Goal: Find specific page/section: Find specific page/section

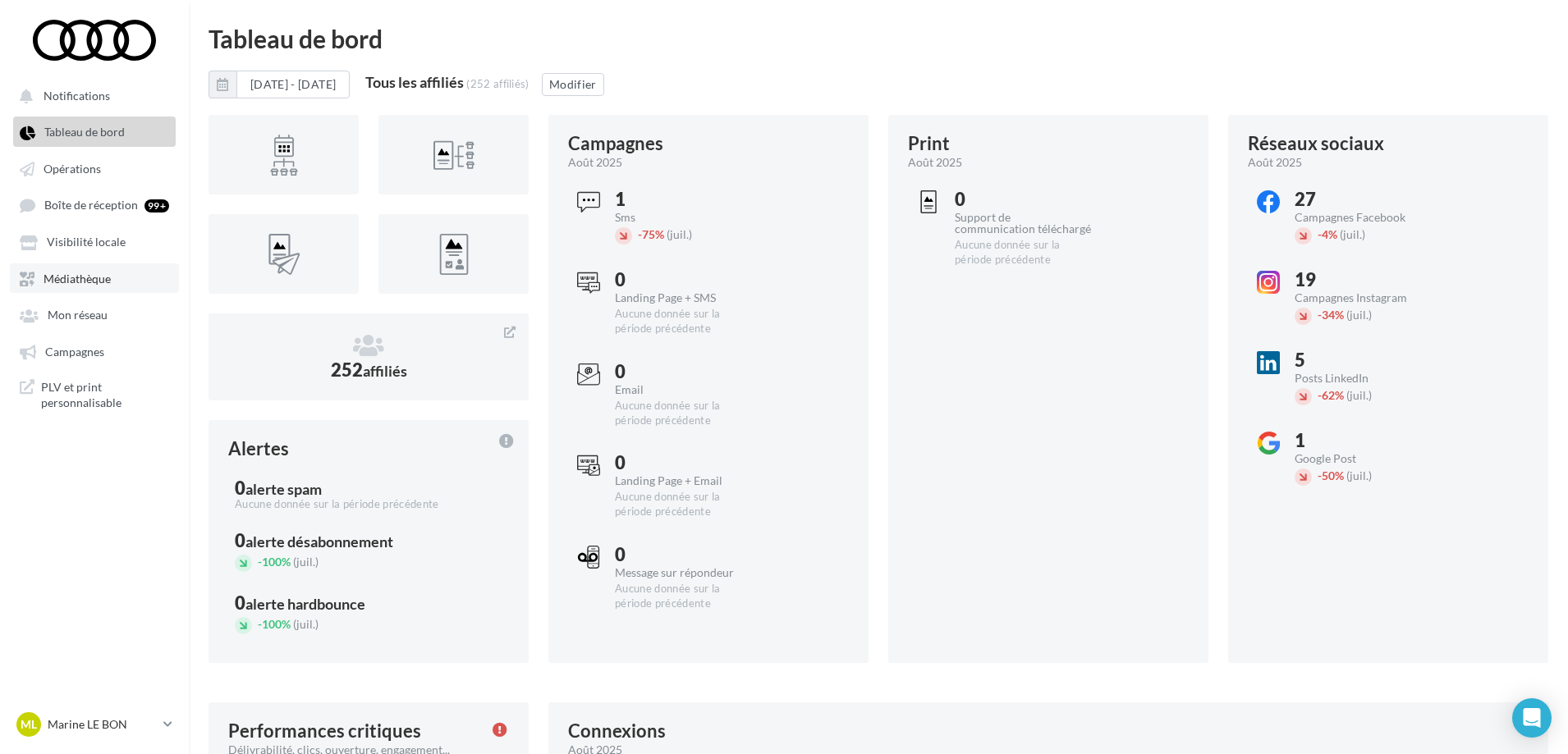
click at [39, 289] on link "Médiathèque" at bounding box center [94, 278] width 169 height 30
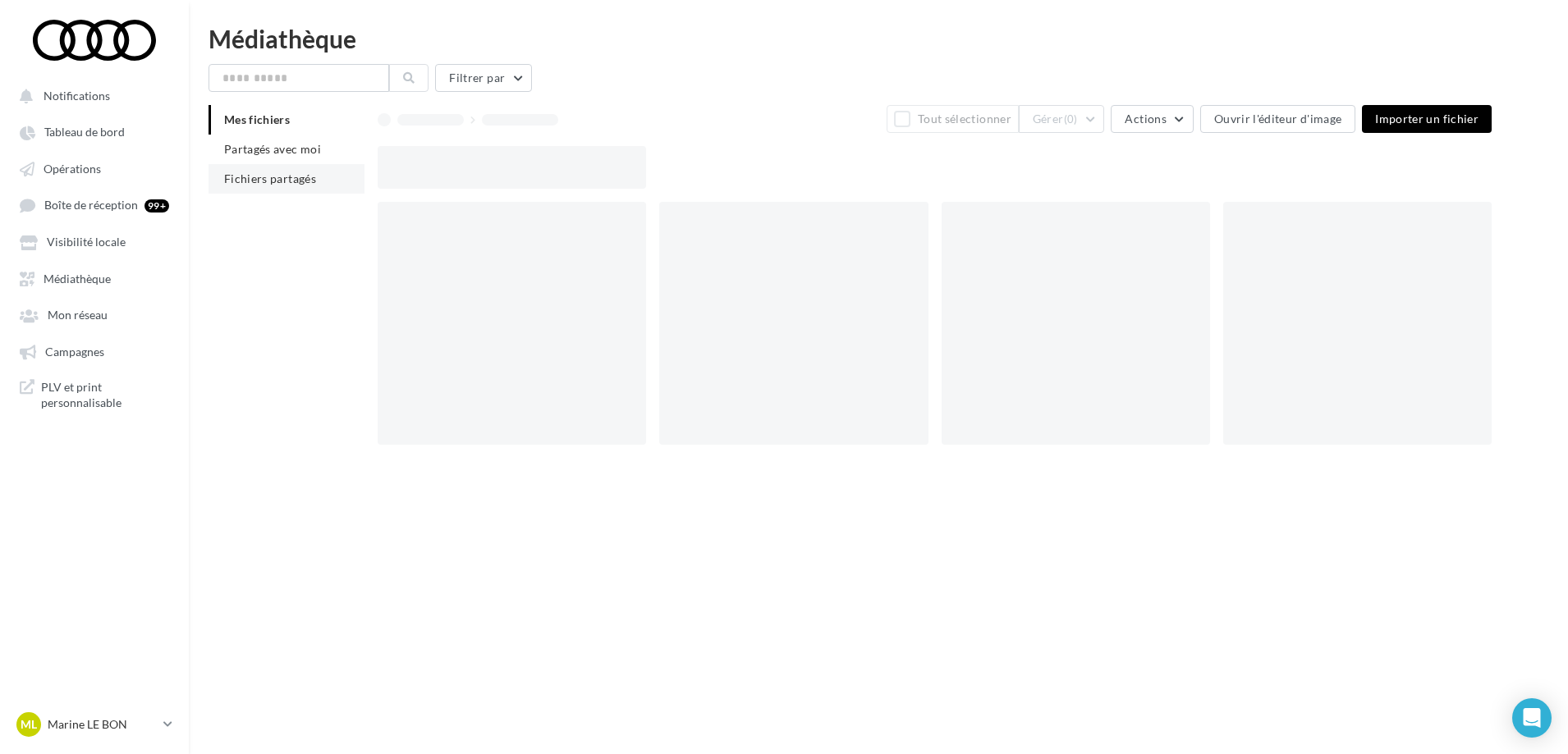
click at [304, 188] on li "Fichiers partagés" at bounding box center [286, 179] width 156 height 30
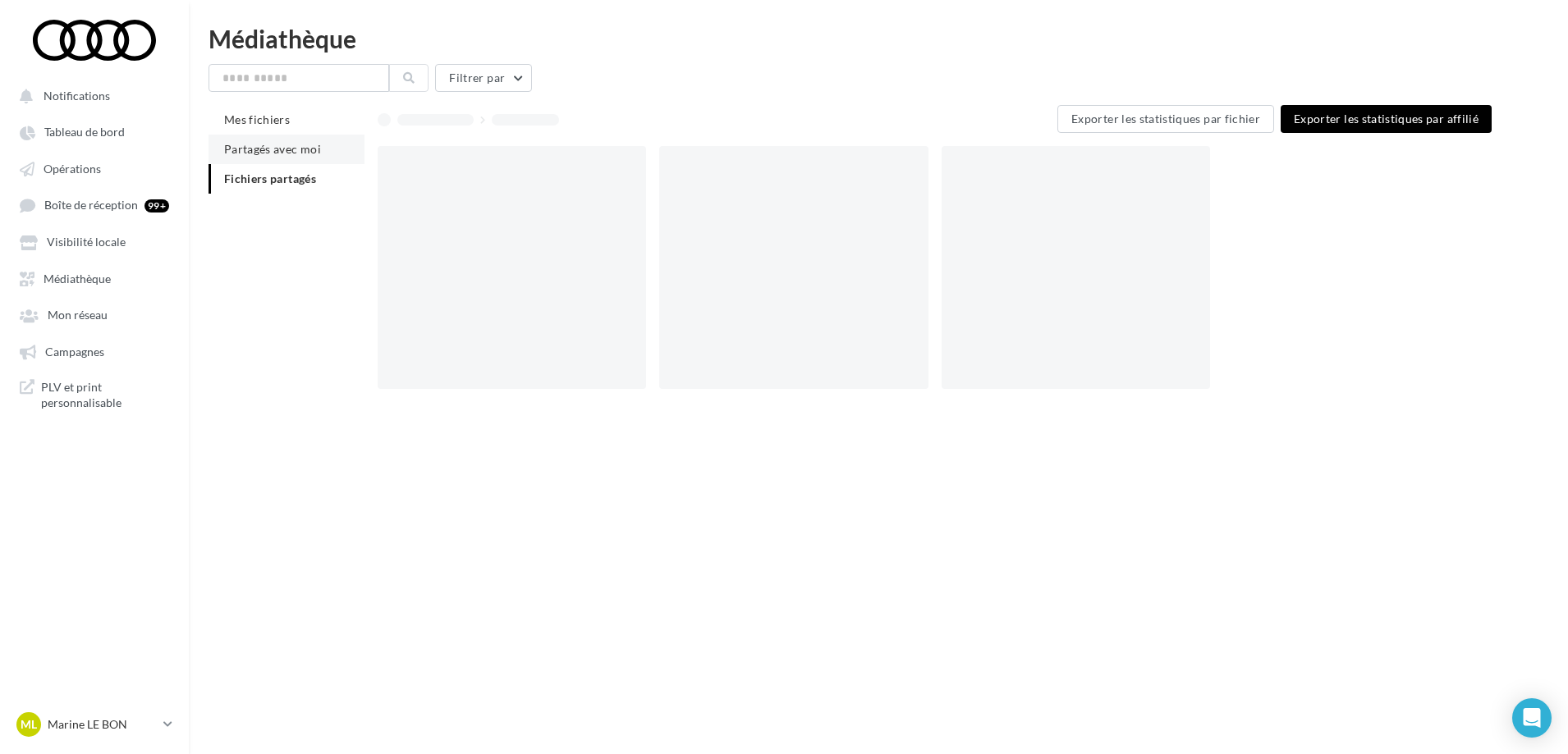
click at [295, 156] on li "Partagés avec moi" at bounding box center [286, 149] width 156 height 30
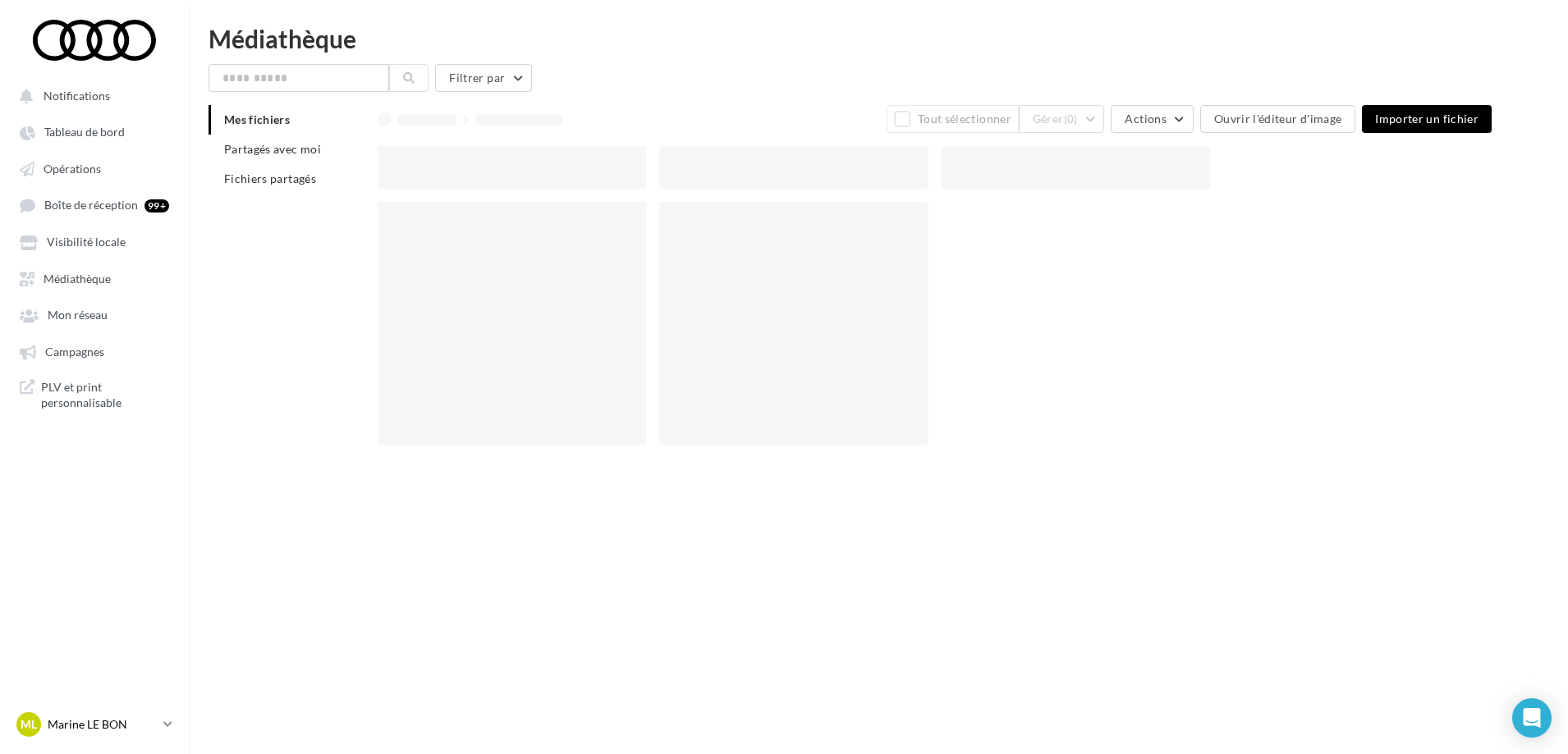
click at [134, 720] on p "Marine LE BON" at bounding box center [102, 724] width 110 height 17
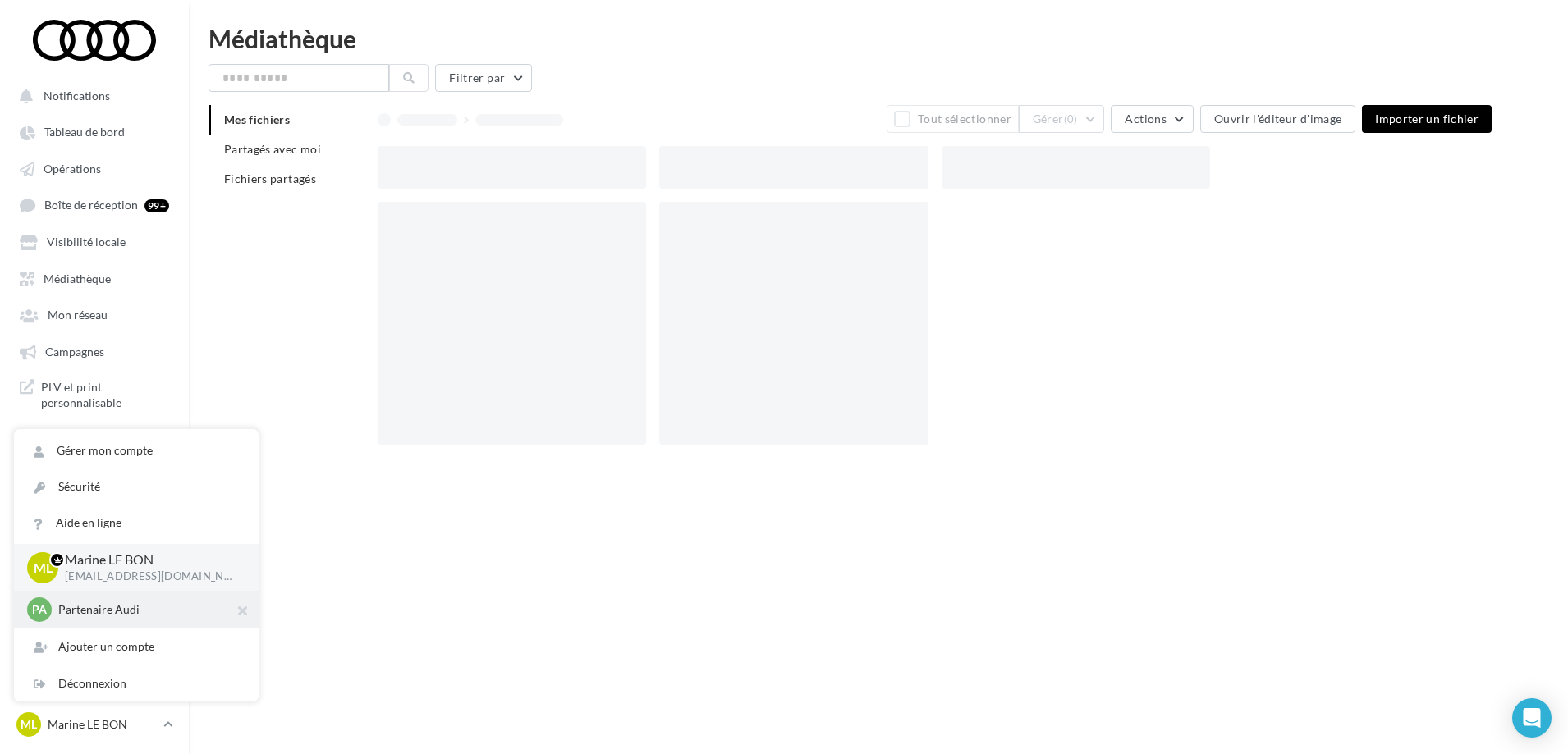
click at [116, 606] on p "Partenaire Audi" at bounding box center [148, 609] width 181 height 17
click at [126, 610] on p "Partenaire Audi" at bounding box center [148, 609] width 181 height 17
click at [81, 608] on p "Partenaire Audi" at bounding box center [148, 609] width 181 height 17
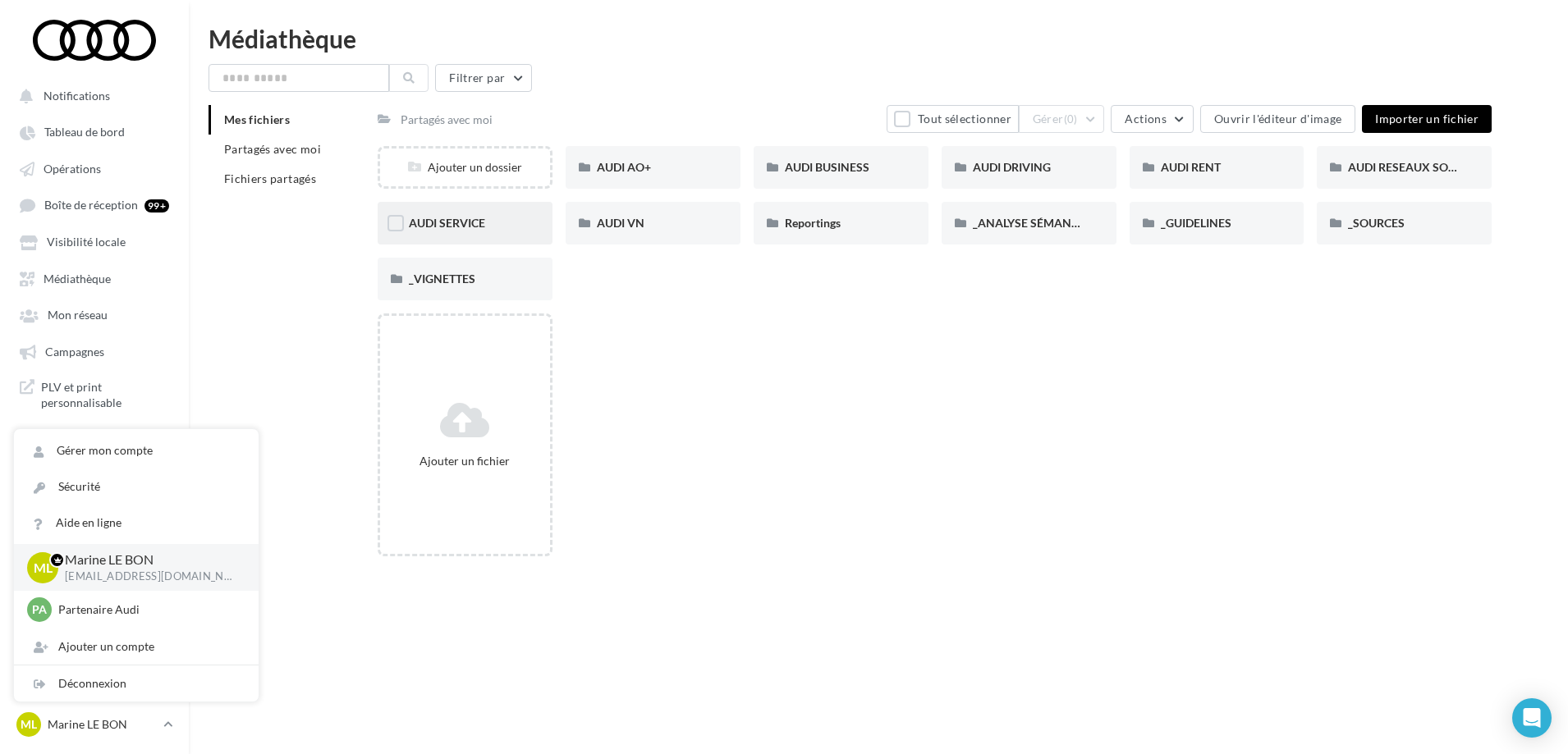
click at [481, 233] on div "AUDI SERVICE" at bounding box center [464, 223] width 175 height 42
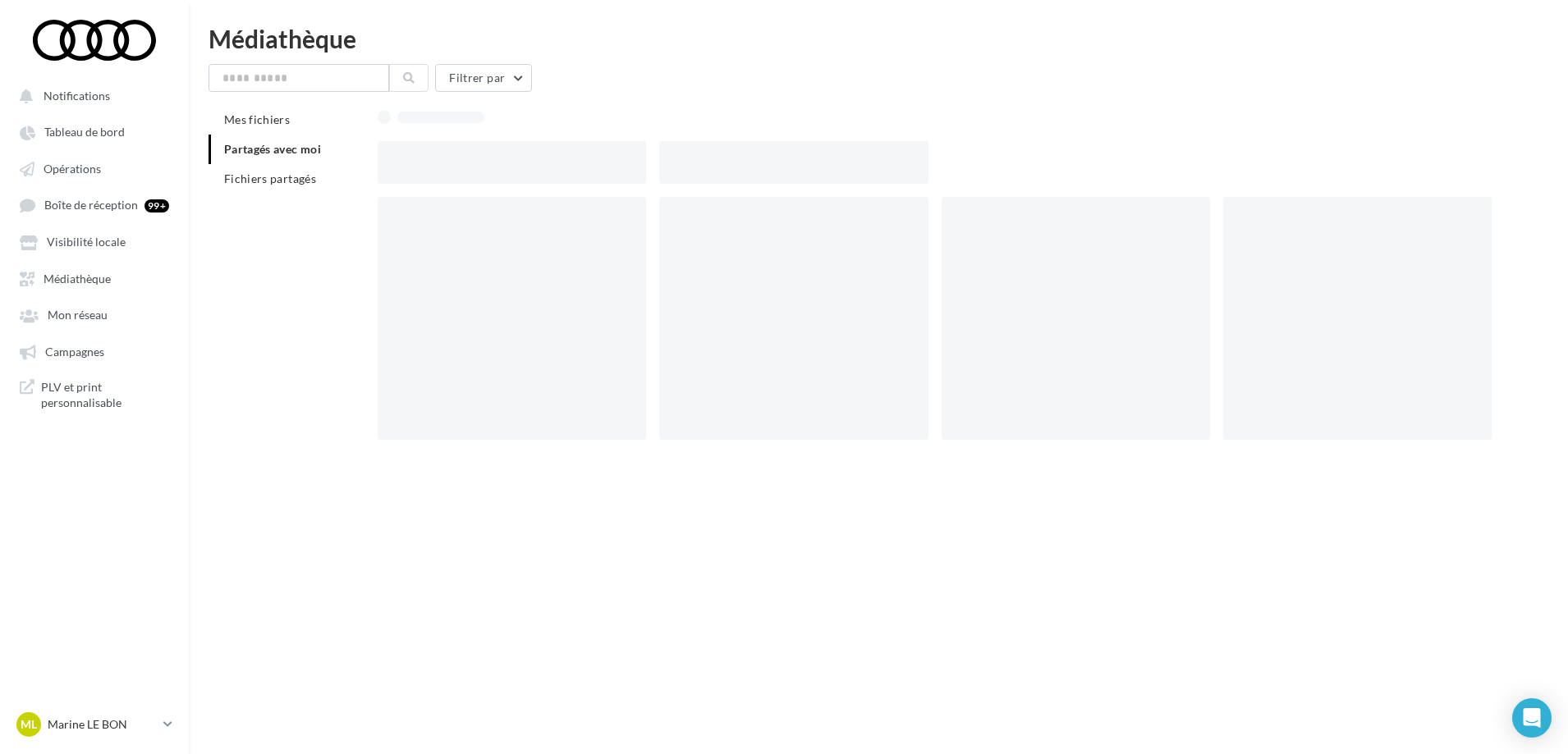
click at [481, 233] on div at bounding box center [511, 319] width 269 height 243
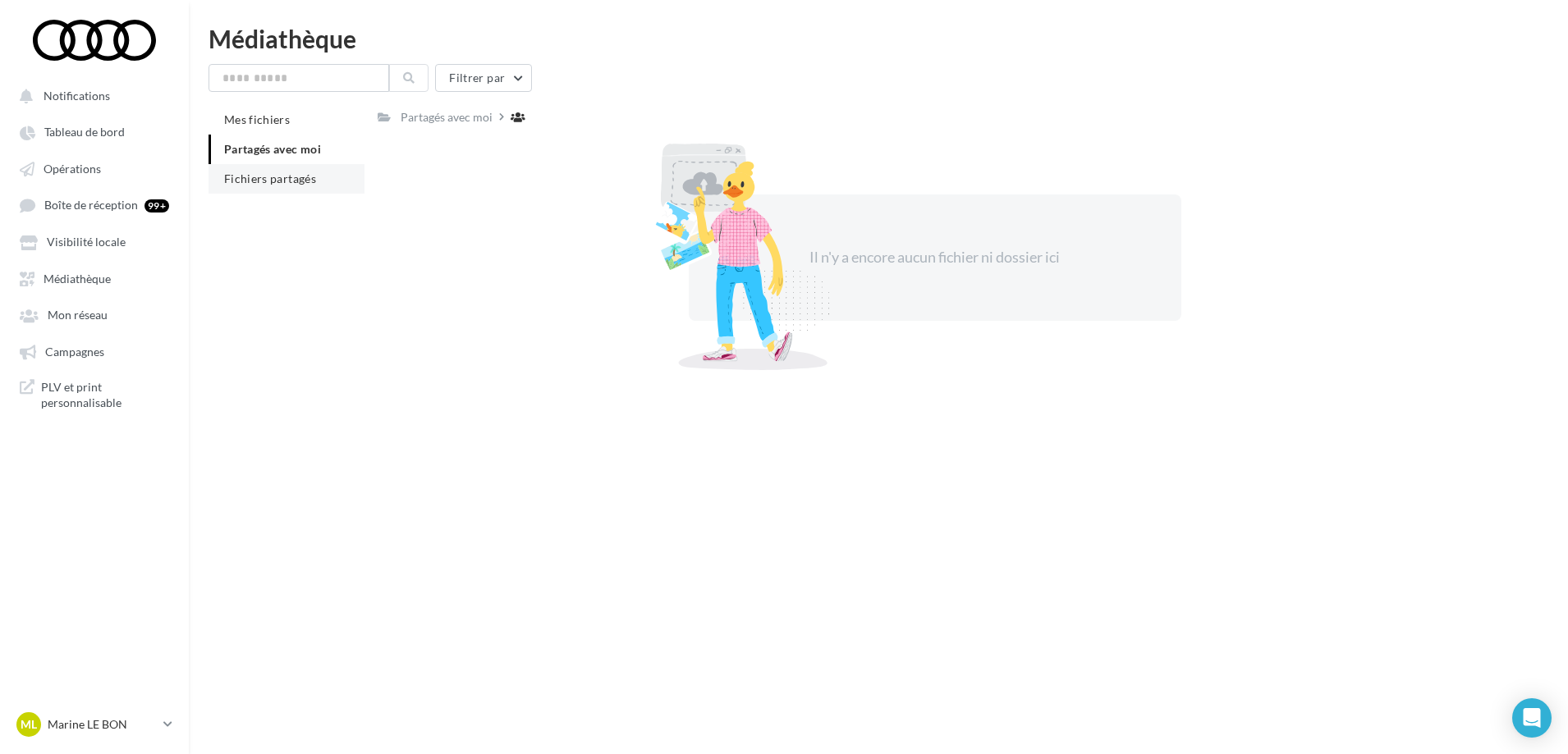
click at [283, 184] on span "Fichiers partagés" at bounding box center [270, 179] width 92 height 14
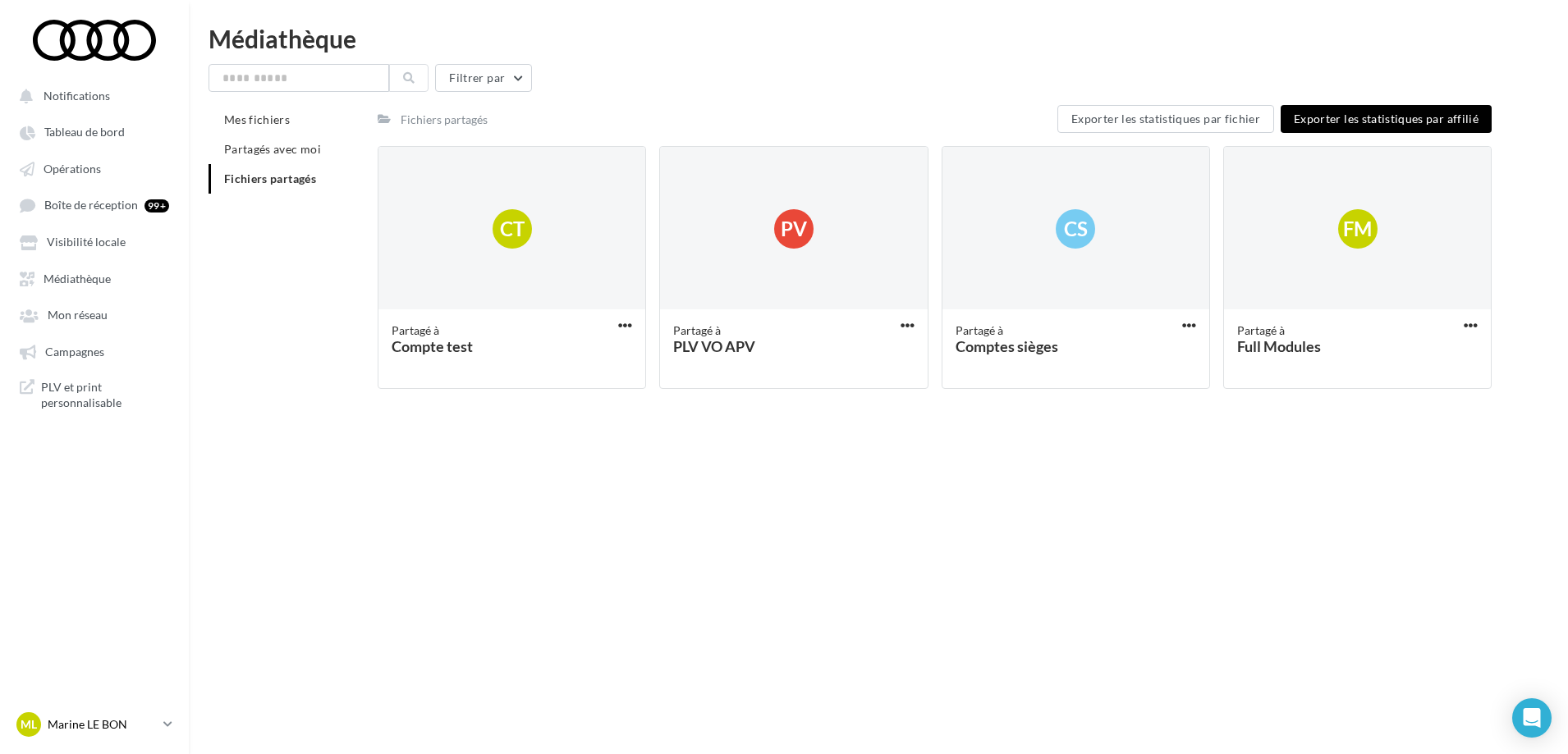
click at [101, 733] on div "ML Marine LE BON [EMAIL_ADDRESS][DOMAIN_NAME]" at bounding box center [87, 724] width 140 height 25
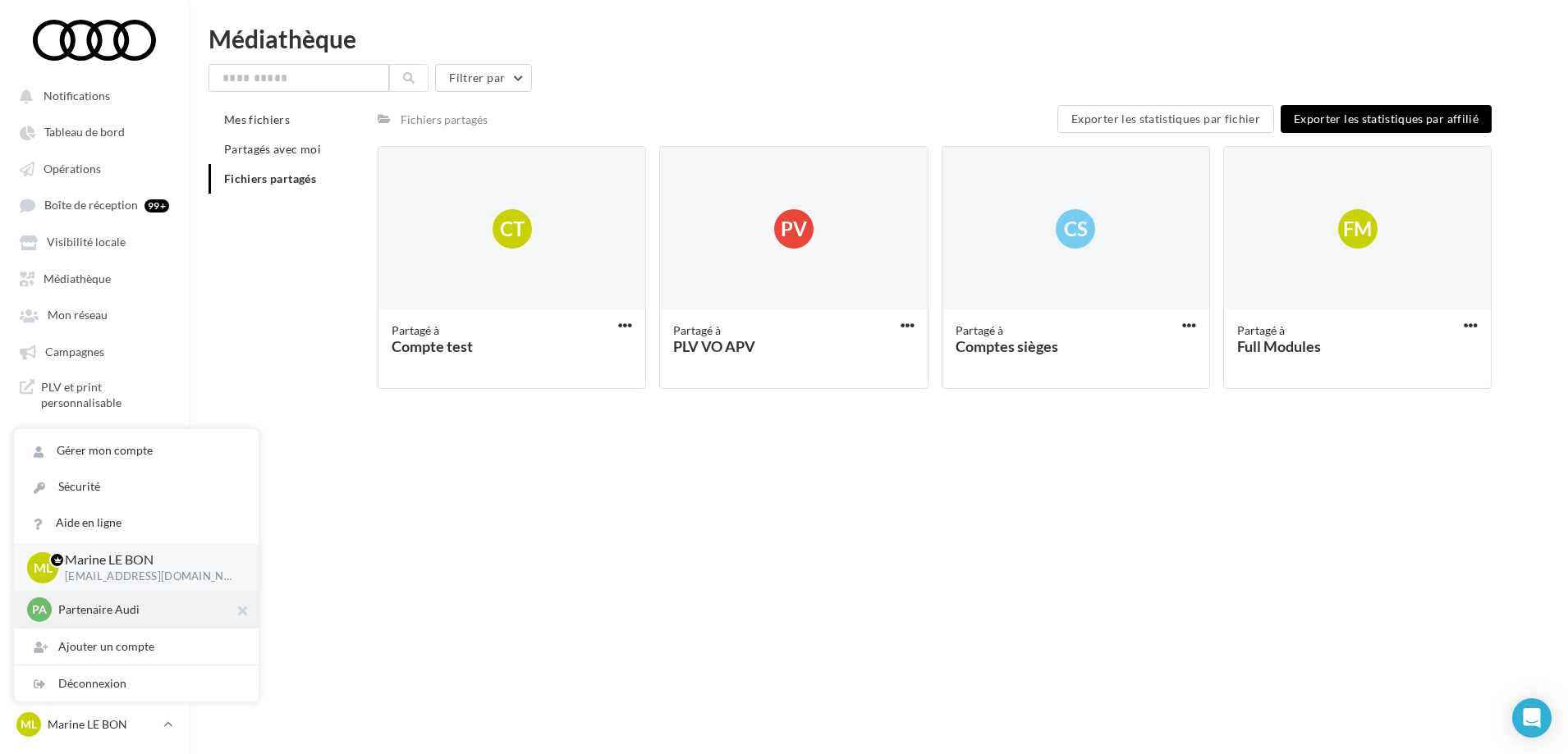
click at [78, 619] on div "PA Partenaire Audi acces_partenaire_audi" at bounding box center [135, 609] width 218 height 25
click at [107, 605] on p "Partenaire Audi" at bounding box center [148, 609] width 181 height 17
click at [157, 606] on p "Partenaire Audi" at bounding box center [148, 609] width 181 height 17
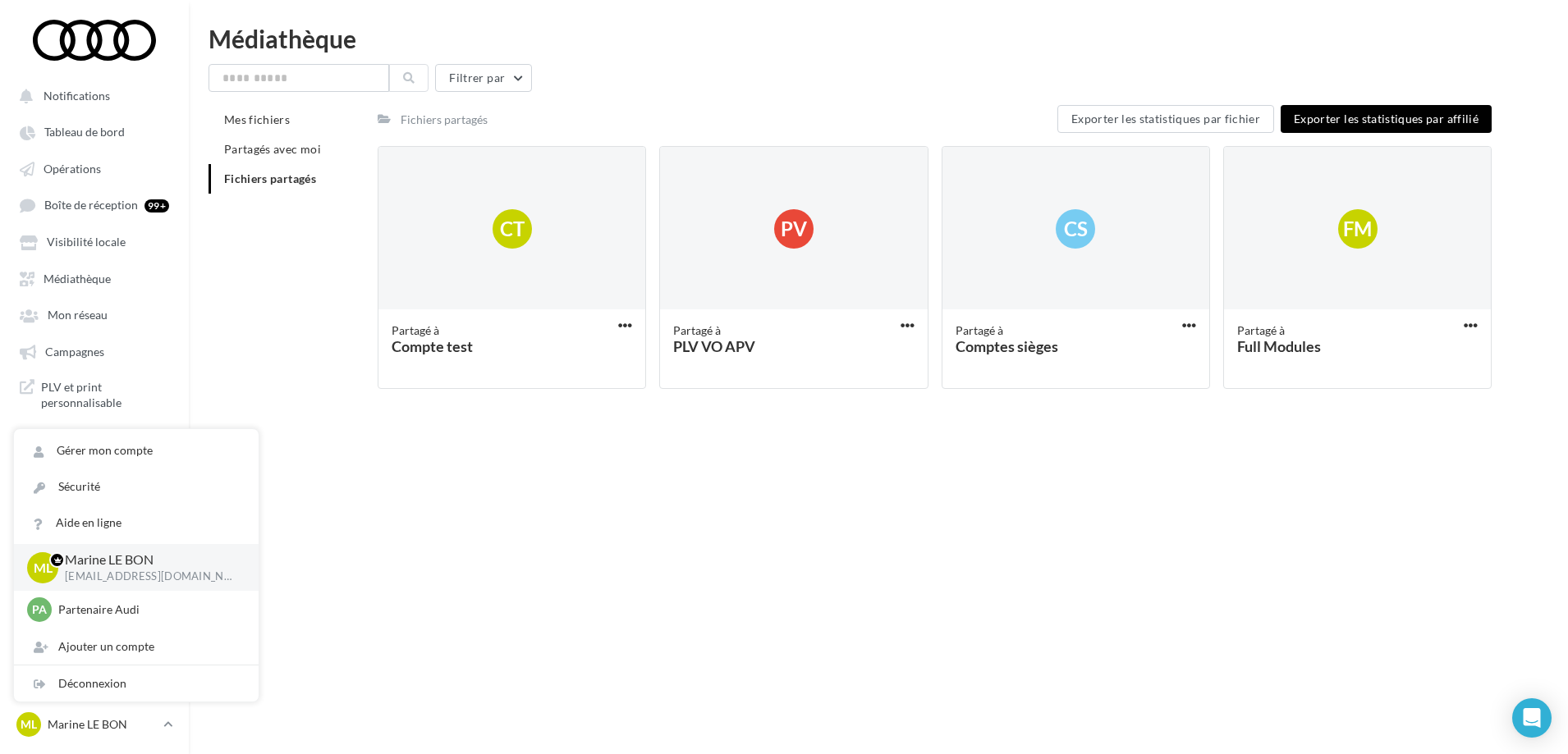
click at [905, 543] on div "Notifications Tableau de bord Opérations" at bounding box center [784, 404] width 1568 height 754
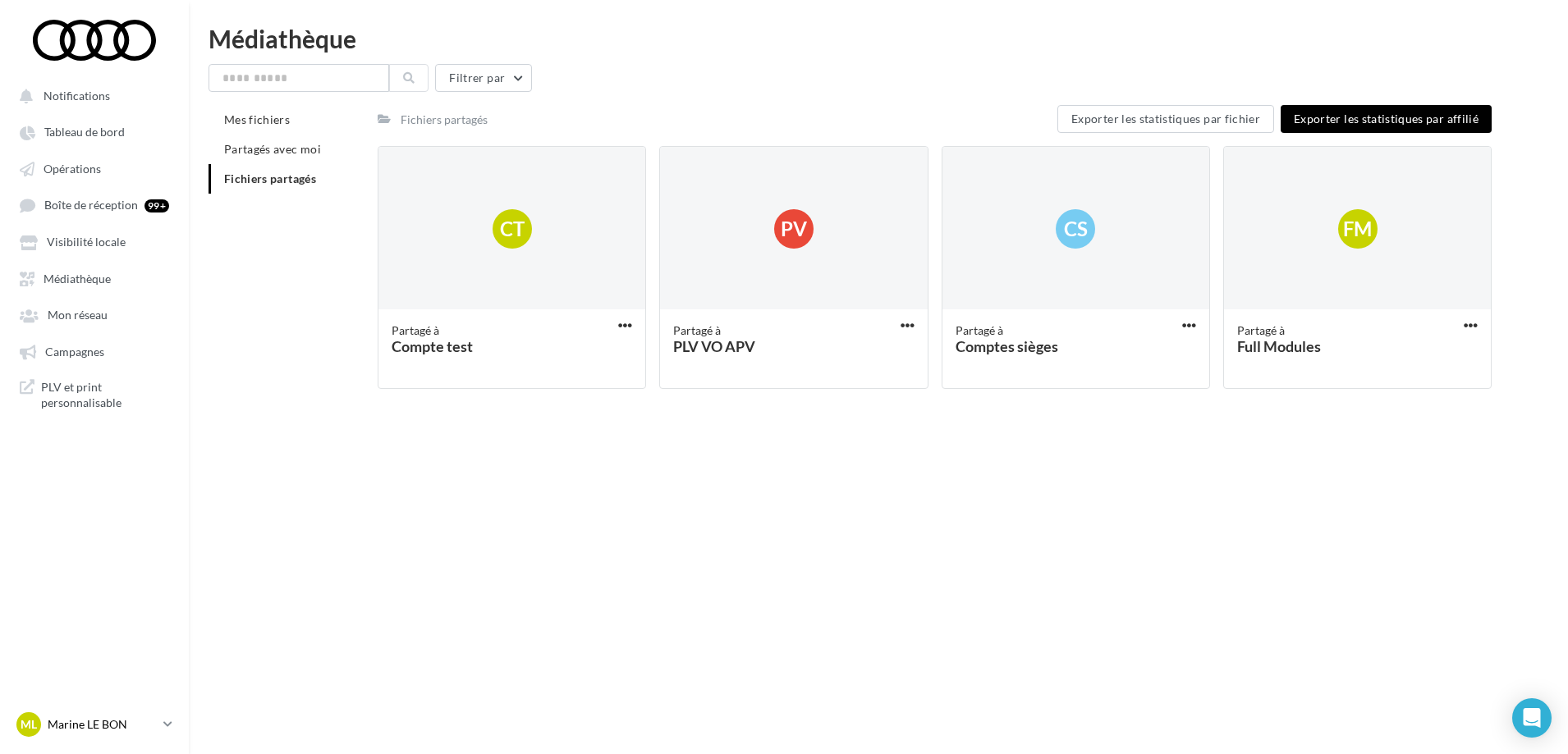
click at [159, 733] on link "ML Marine LE BON [EMAIL_ADDRESS][DOMAIN_NAME]" at bounding box center [94, 724] width 163 height 32
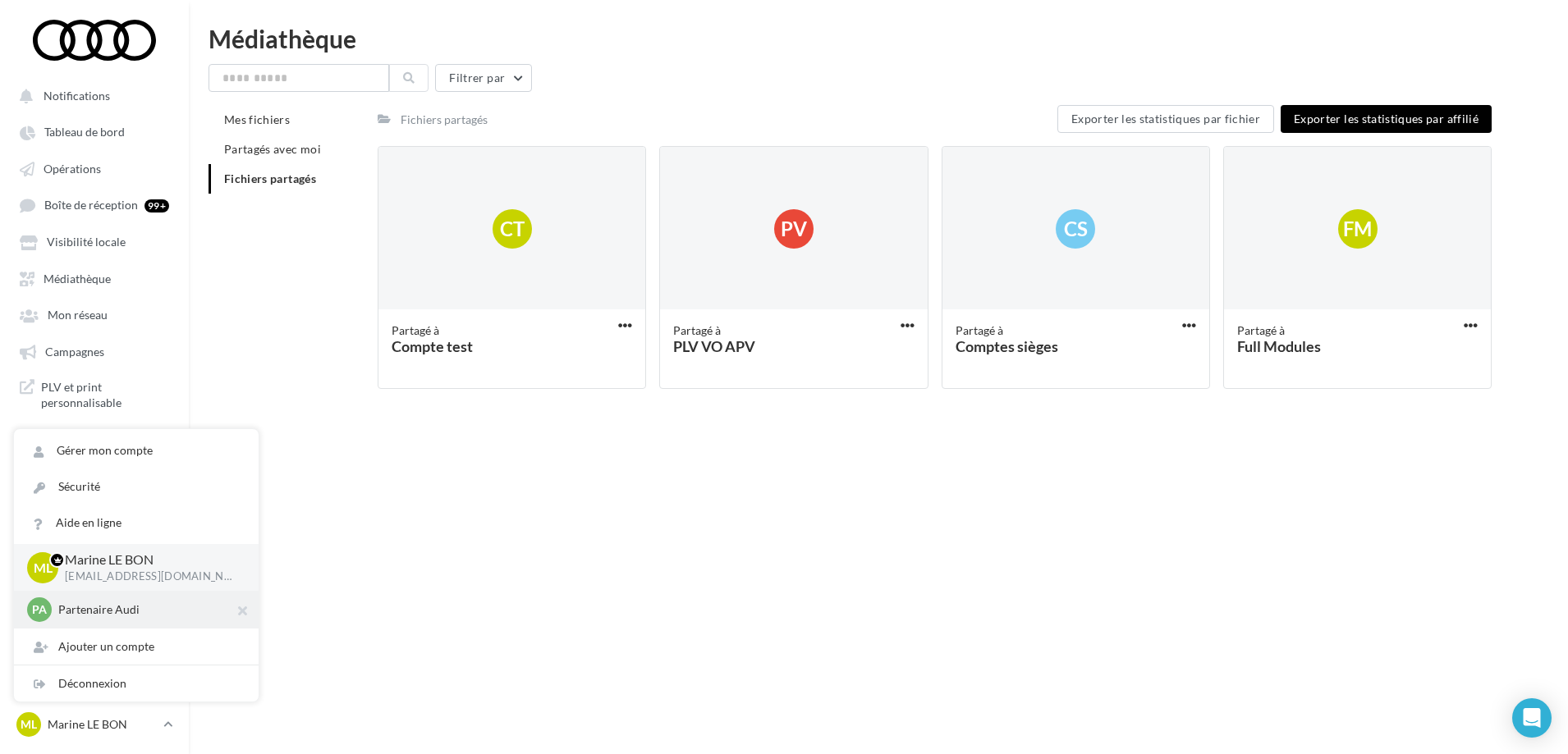
click at [98, 598] on div "PA Partenaire Audi acces_partenaire_audi" at bounding box center [135, 609] width 218 height 25
click at [153, 618] on div "PA Partenaire Audi acces_partenaire_audi" at bounding box center [135, 609] width 218 height 25
drag, startPoint x: 153, startPoint y: 618, endPoint x: 79, endPoint y: 439, distance: 193.7
click at [153, 618] on div "PA Partenaire Audi acces_partenaire_audi" at bounding box center [135, 609] width 218 height 25
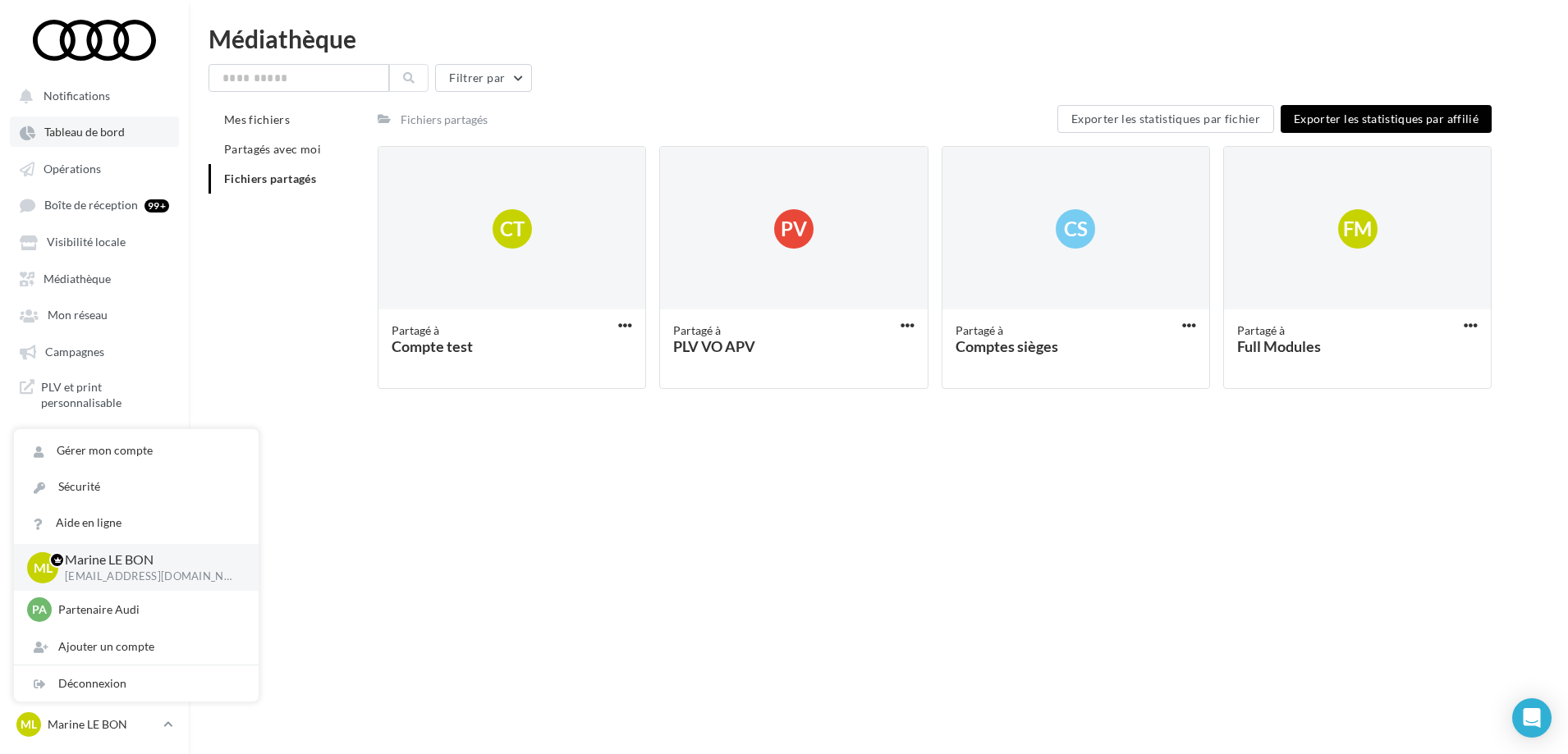
click at [96, 125] on span "Tableau de bord" at bounding box center [84, 132] width 80 height 14
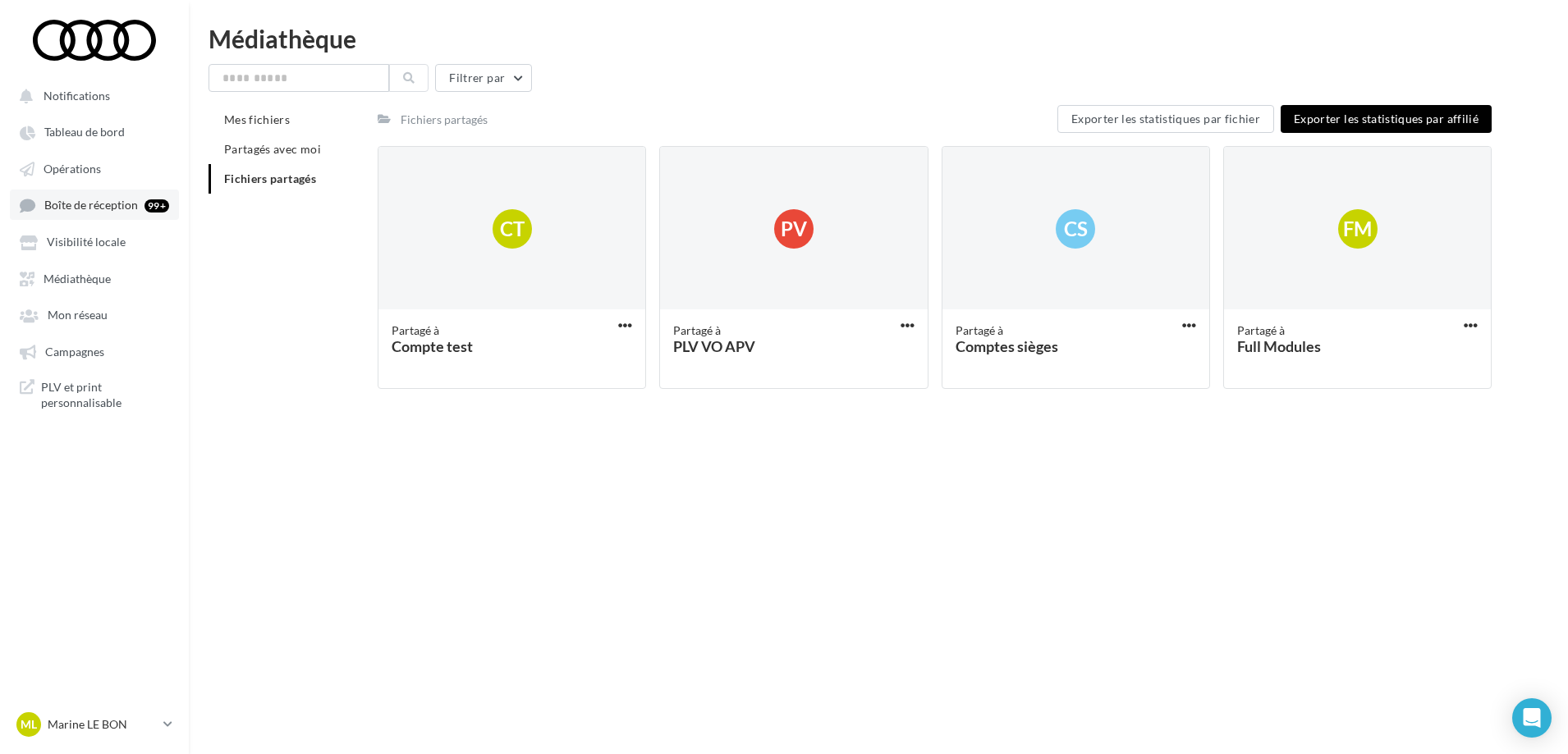
click at [102, 205] on span "Boîte de réception" at bounding box center [91, 205] width 94 height 14
